Goal: Transaction & Acquisition: Purchase product/service

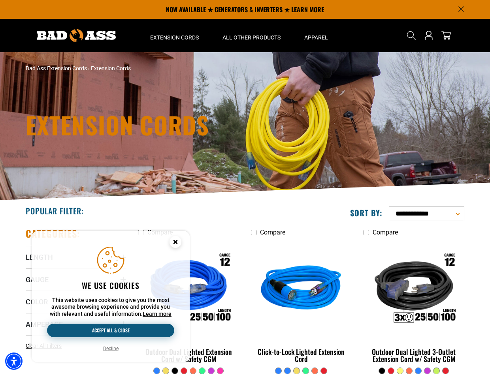
click at [130, 333] on button "Accept all & close" at bounding box center [110, 330] width 127 height 13
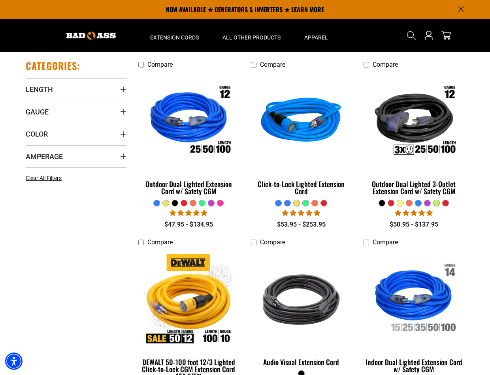
scroll to position [106, 0]
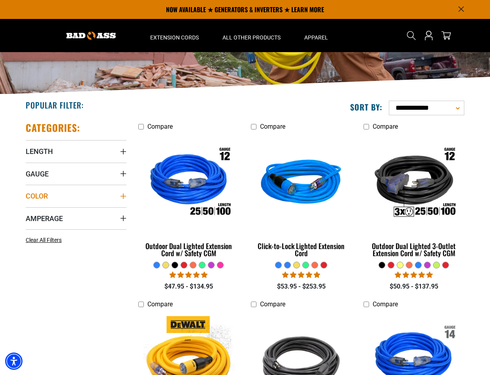
click at [37, 196] on span "Color" at bounding box center [37, 196] width 22 height 9
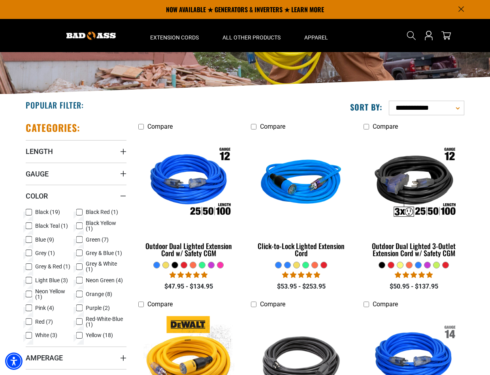
click at [29, 214] on icon at bounding box center [29, 212] width 6 height 10
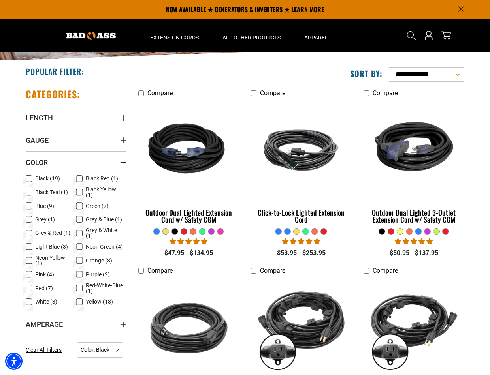
scroll to position [47, 0]
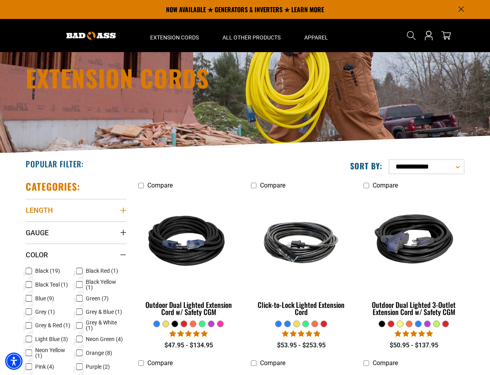
click at [39, 211] on span "Length" at bounding box center [39, 210] width 27 height 9
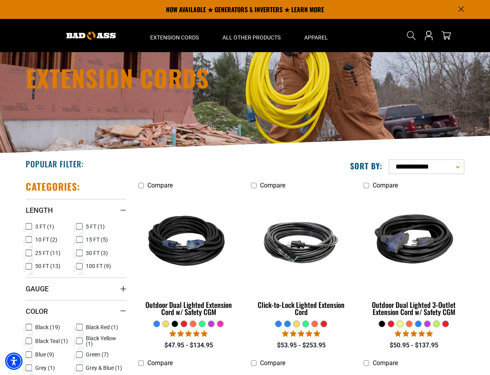
click at [78, 227] on icon at bounding box center [79, 227] width 6 height 10
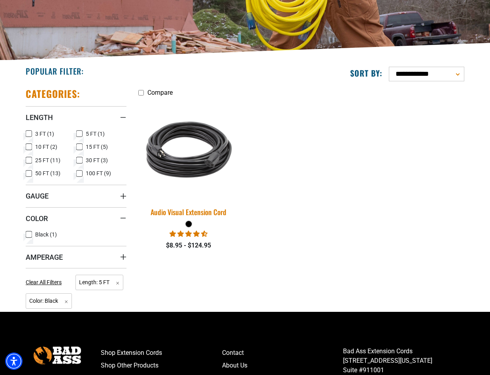
scroll to position [145, 0]
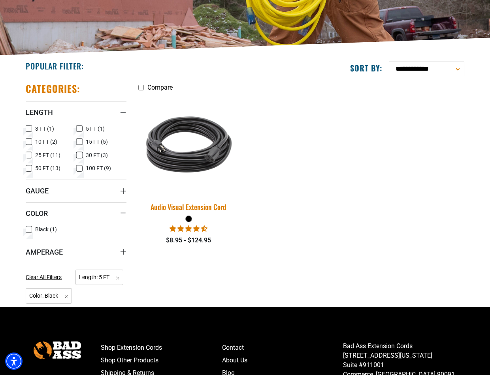
click at [179, 159] on img at bounding box center [189, 144] width 111 height 101
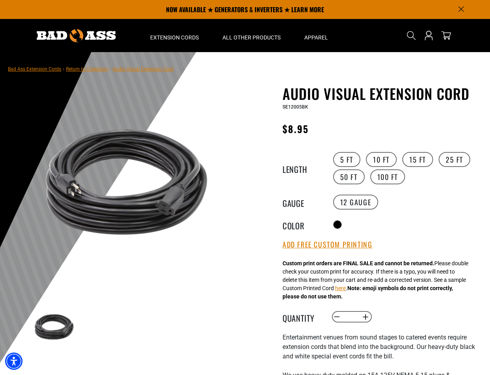
click at [100, 211] on img at bounding box center [126, 182] width 190 height 190
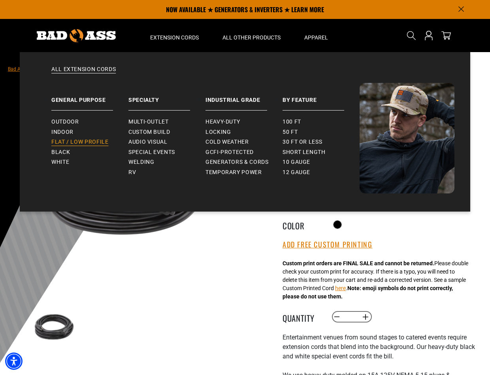
click at [86, 143] on span "Flat / Low Profile" at bounding box center [79, 142] width 57 height 7
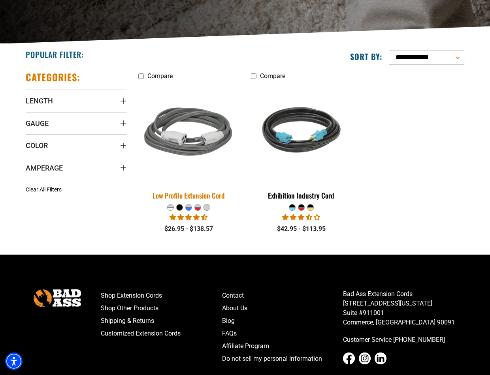
scroll to position [164, 0]
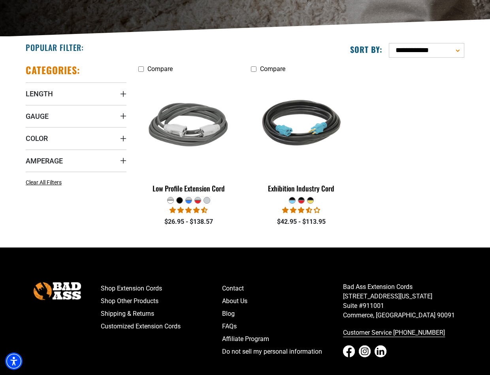
click at [180, 202] on div at bounding box center [180, 201] width 6 height 6
click at [293, 202] on div at bounding box center [292, 201] width 6 height 3
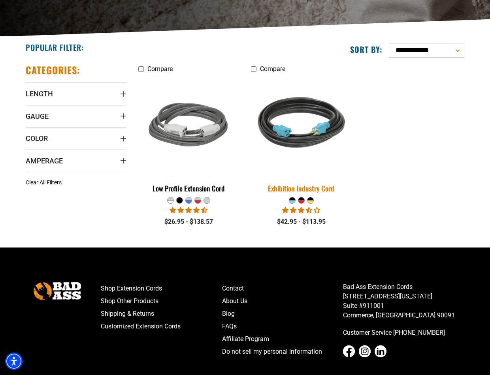
click at [301, 131] on img at bounding box center [301, 125] width 111 height 101
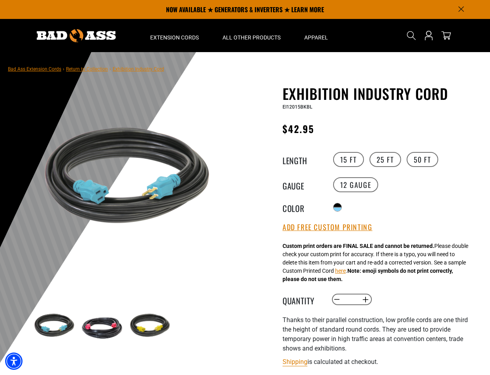
click at [106, 331] on img at bounding box center [102, 327] width 46 height 46
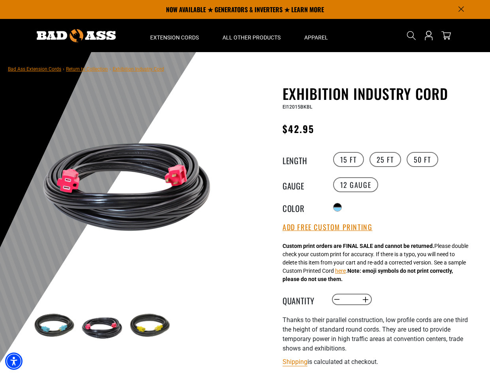
click at [48, 324] on img at bounding box center [54, 327] width 46 height 46
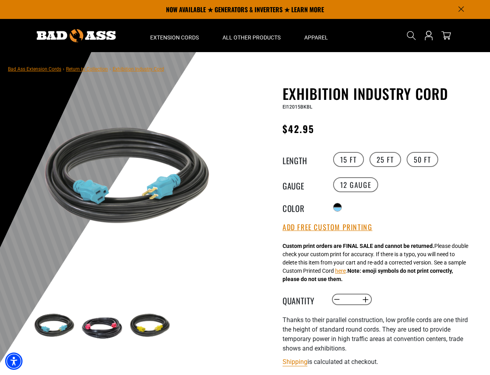
click at [151, 327] on img at bounding box center [150, 327] width 46 height 46
click at [106, 326] on img at bounding box center [102, 327] width 46 height 46
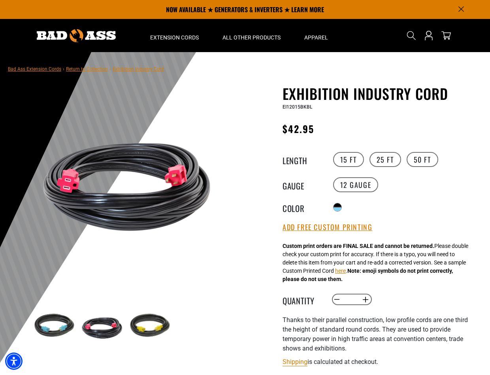
click at [62, 332] on img at bounding box center [54, 327] width 46 height 46
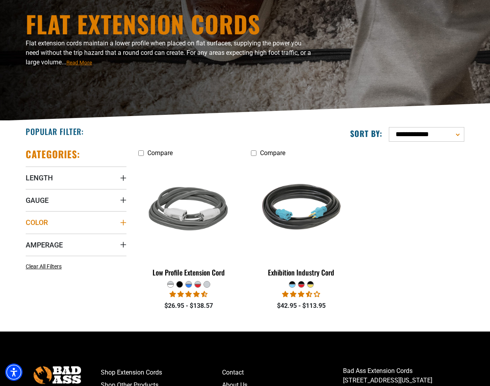
scroll to position [79, 0]
